Goal: Navigation & Orientation: Find specific page/section

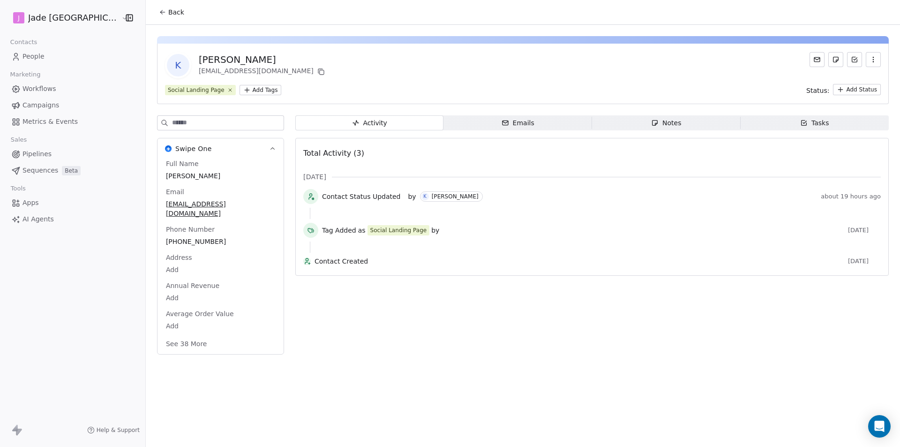
click at [168, 16] on span "Back" at bounding box center [176, 11] width 16 height 9
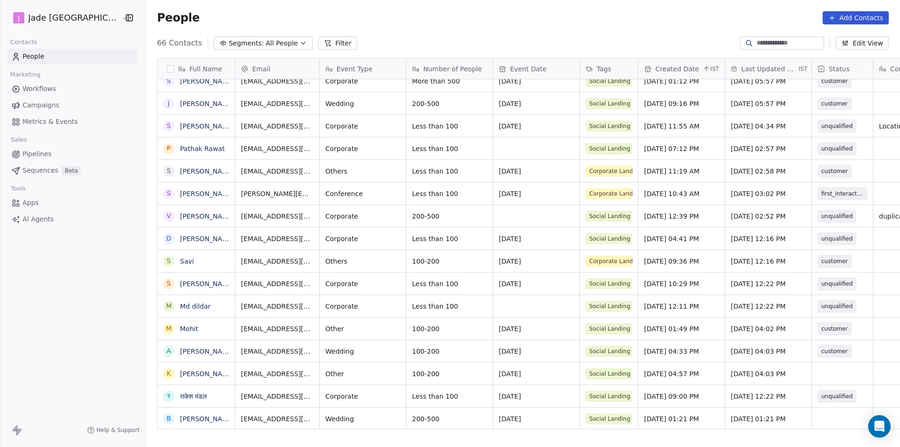
scroll to position [7, 0]
